Goal: Transaction & Acquisition: Purchase product/service

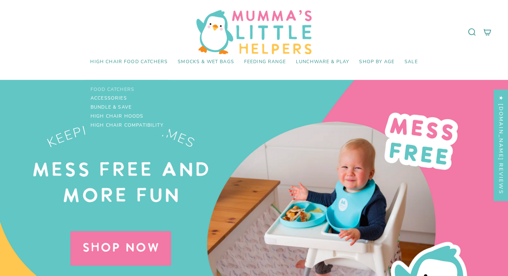
click at [122, 89] on span "Food Catchers" at bounding box center [113, 90] width 44 height 6
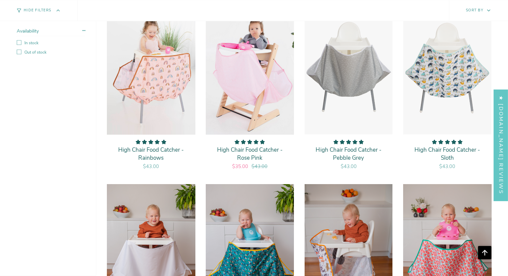
scroll to position [608, 0]
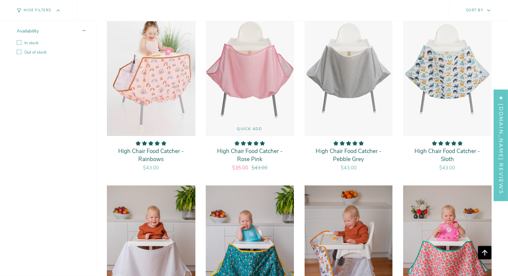
click at [240, 67] on img "High Chair Food Catcher - Rose Pink" at bounding box center [249, 69] width 89 height 133
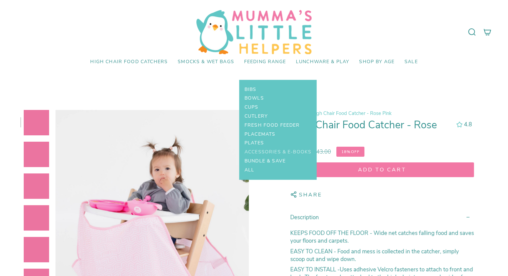
select select "pictures-first"
